Goal: Task Accomplishment & Management: Use online tool/utility

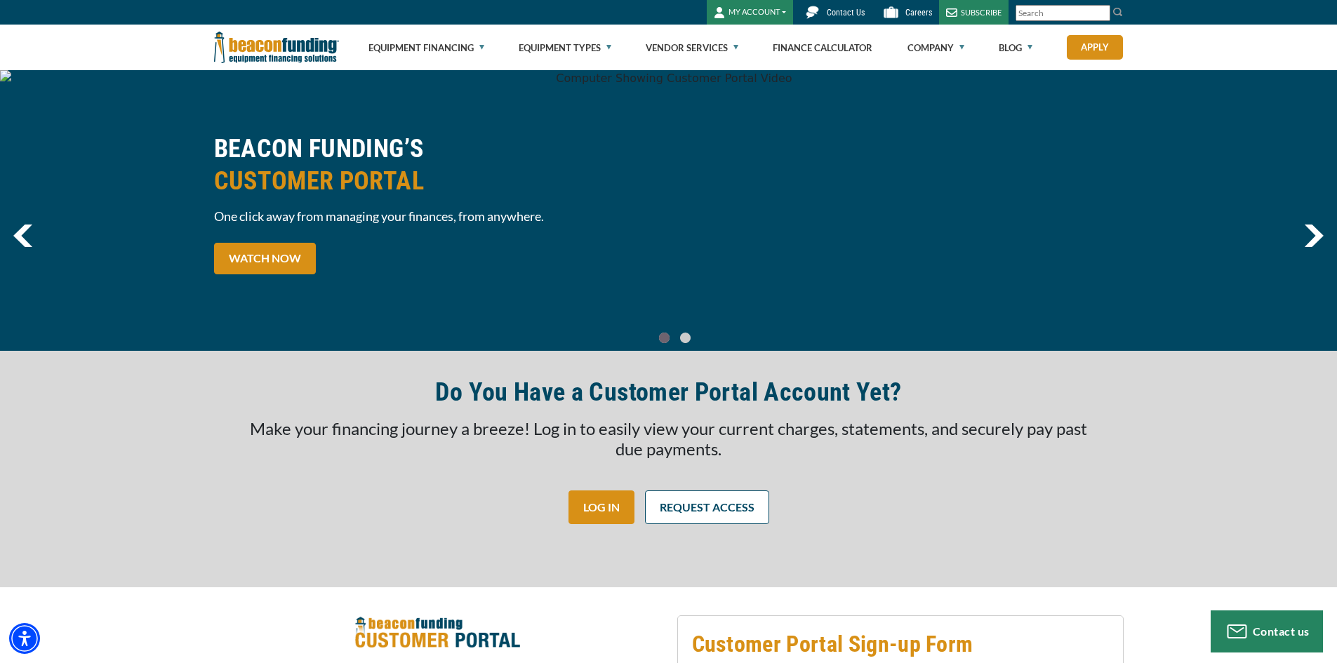
click at [738, 10] on button "MY ACCOUNT" at bounding box center [750, 12] width 86 height 25
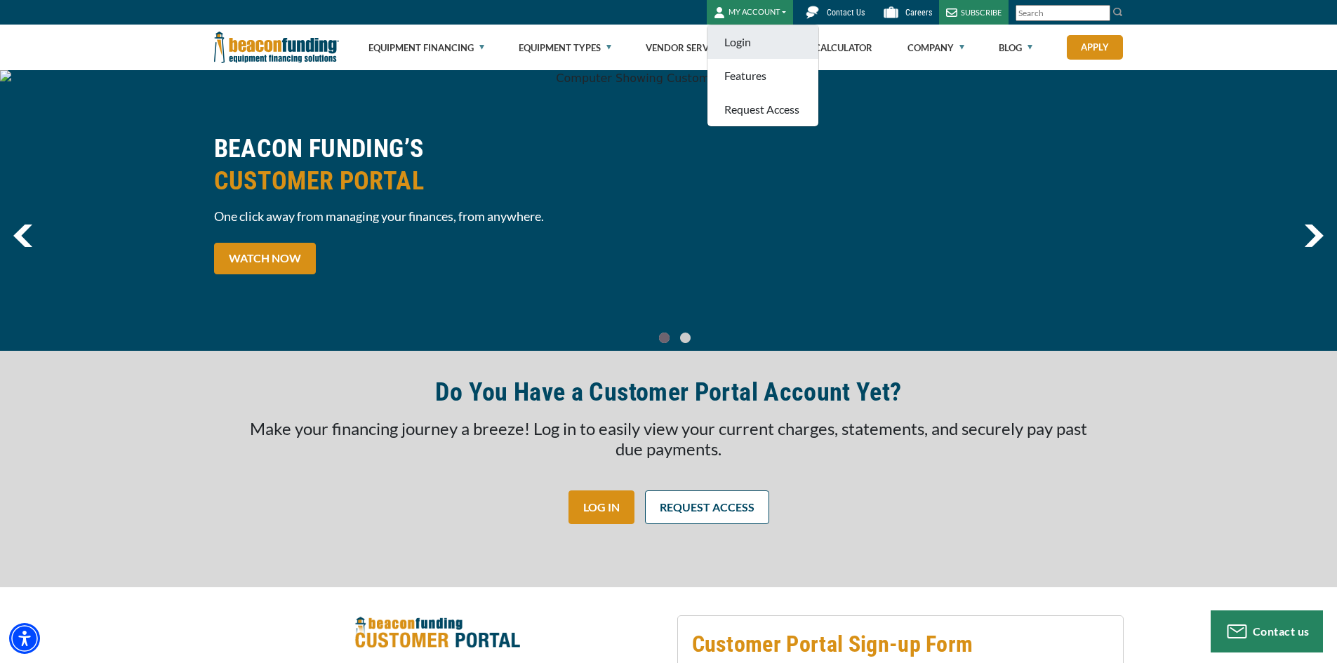
click at [749, 33] on link "Login" at bounding box center [762, 42] width 111 height 34
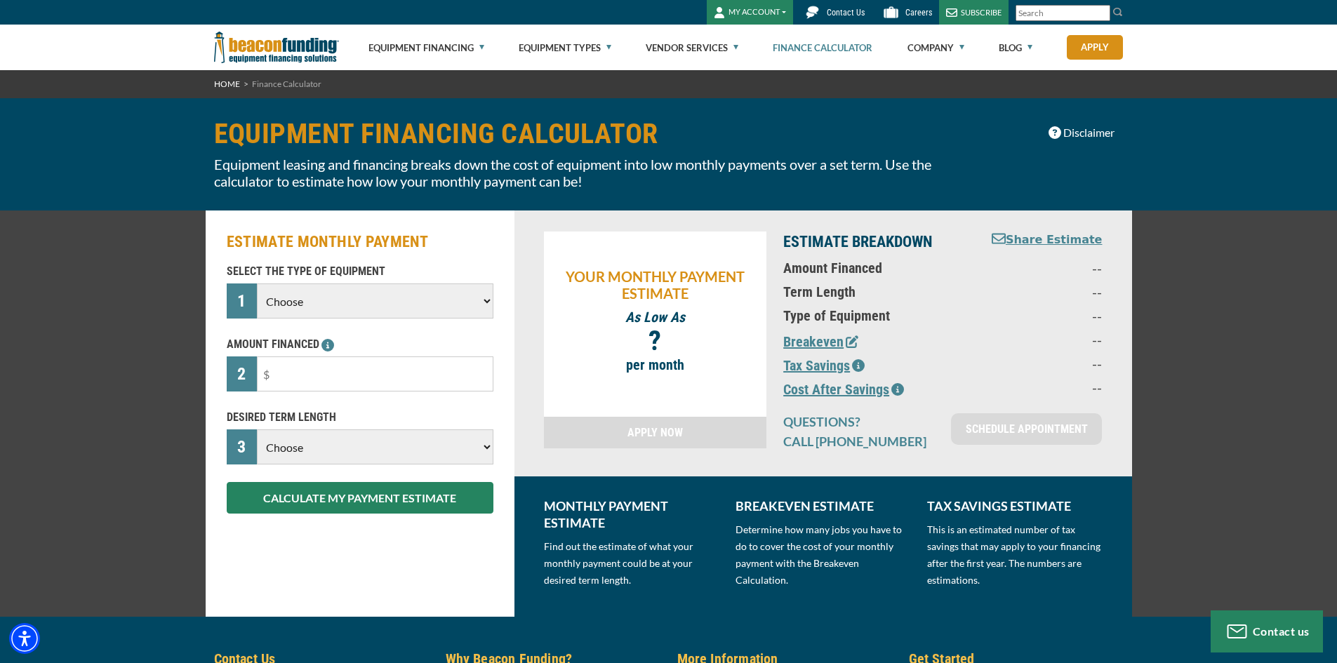
click at [309, 309] on select "Choose Backhoe Boom/Bucket Truck Chipper Commercial Mower Crane DTG/DTF Printin…" at bounding box center [375, 300] width 236 height 35
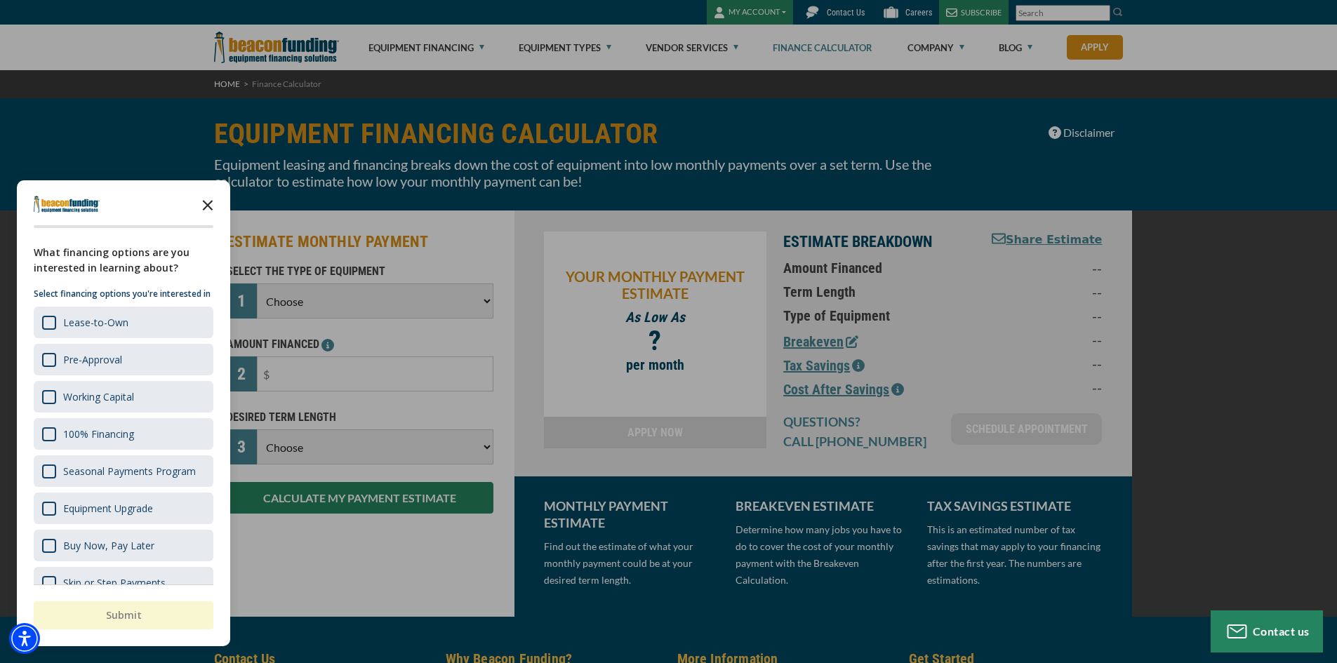
click at [213, 202] on icon "Close the survey" at bounding box center [208, 204] width 28 height 28
